Goal: Transaction & Acquisition: Purchase product/service

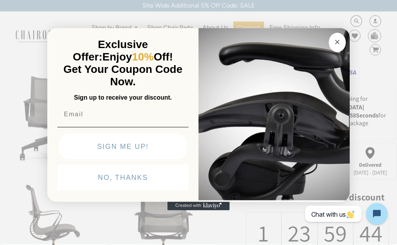
scroll to position [214, 0]
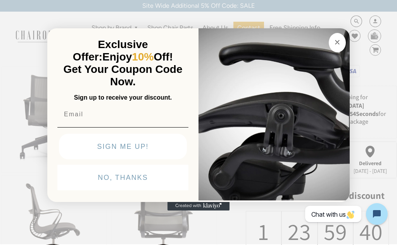
click at [338, 44] on icon "Close dialog" at bounding box center [337, 42] width 4 height 4
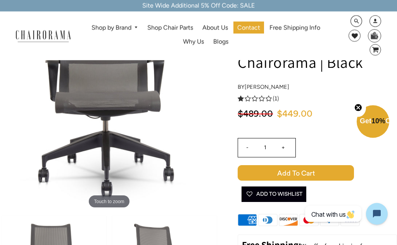
scroll to position [65, 0]
click at [285, 144] on input "+" at bounding box center [283, 147] width 19 height 19
click at [286, 145] on input "+" at bounding box center [283, 147] width 19 height 19
click at [287, 145] on input "+" at bounding box center [283, 147] width 19 height 19
click at [286, 143] on input "+" at bounding box center [283, 147] width 19 height 19
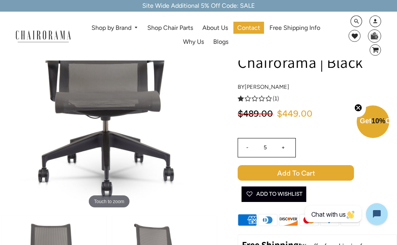
click at [286, 145] on input "+" at bounding box center [283, 147] width 19 height 19
click at [287, 146] on input "+" at bounding box center [283, 147] width 19 height 19
click at [243, 147] on input "-" at bounding box center [247, 147] width 19 height 19
type input "6"
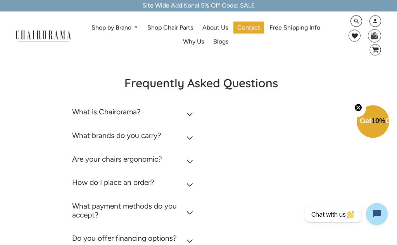
scroll to position [1440, 0]
click at [190, 136] on icon at bounding box center [190, 137] width 6 height 3
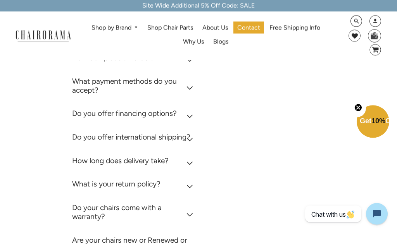
scroll to position [1611, 0]
click at [192, 174] on summary "What is your return policy?" at bounding box center [134, 186] width 124 height 24
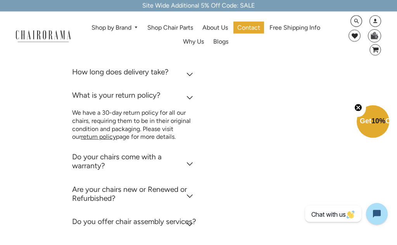
scroll to position [1700, 0]
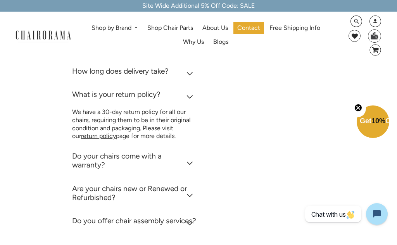
click at [196, 184] on h2 "Are your chairs new or Renewed or Refurbished?" at bounding box center [134, 193] width 124 height 18
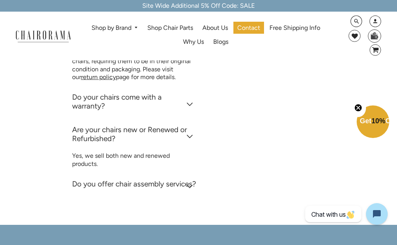
scroll to position [1751, 0]
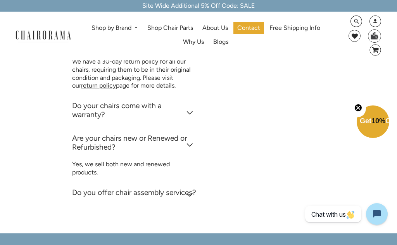
click at [191, 193] on icon at bounding box center [189, 195] width 7 height 4
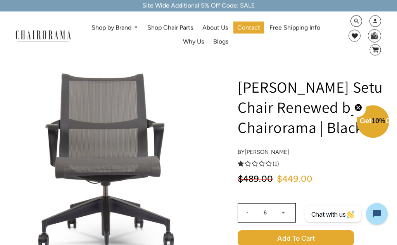
scroll to position [0, 0]
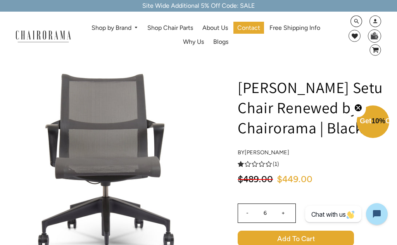
click at [322, 167] on div "1.0 rating (1 votes) (1)" at bounding box center [317, 164] width 159 height 8
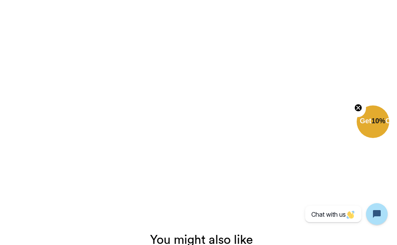
scroll to position [1006, 0]
